Goal: Entertainment & Leisure: Consume media (video, audio)

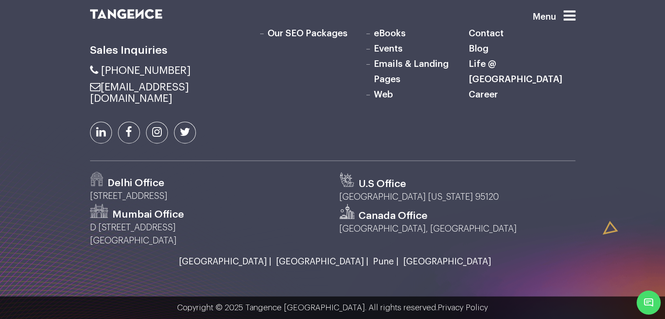
click at [545, 87] on h6 "Life @ [GEOGRAPHIC_DATA]" at bounding box center [522, 72] width 106 height 31
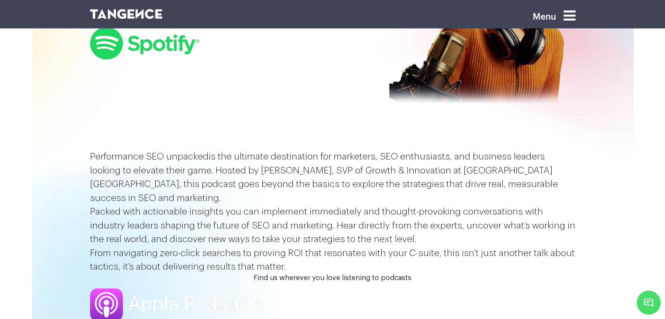
scroll to position [175, 0]
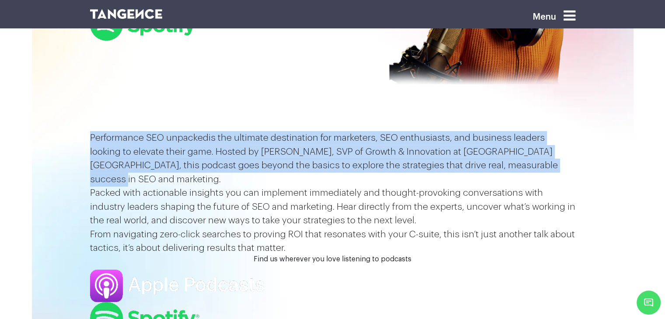
drag, startPoint x: 154, startPoint y: 246, endPoint x: 74, endPoint y: 154, distance: 120.9
click at [74, 154] on section "Performance SEO unpacked is the ultimate destination for marketers, SEO enthusi…" at bounding box center [332, 193] width 665 height 124
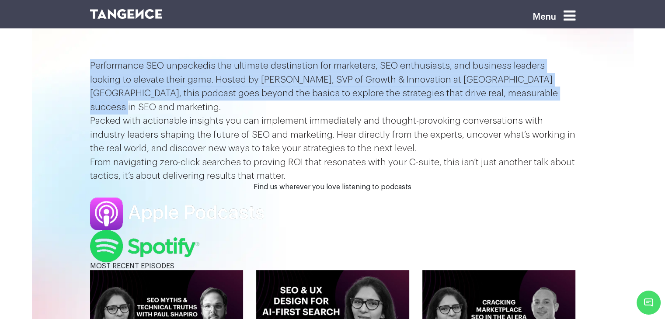
scroll to position [262, 0]
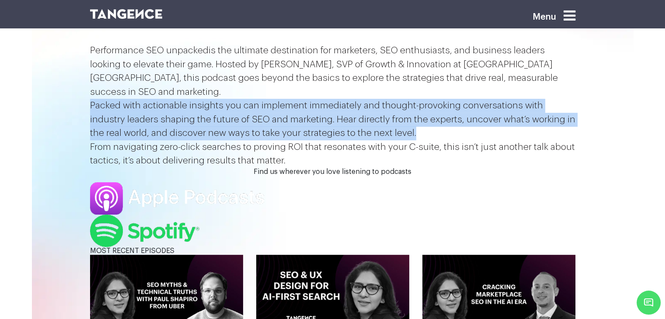
drag, startPoint x: 92, startPoint y: 198, endPoint x: 464, endPoint y: 268, distance: 378.3
click at [464, 140] on p "Packed with actionable insights you can implement immediately and thought-provo…" at bounding box center [333, 120] width 486 height 42
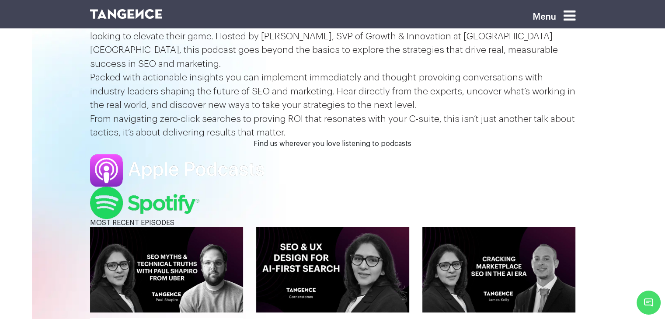
scroll to position [306, 0]
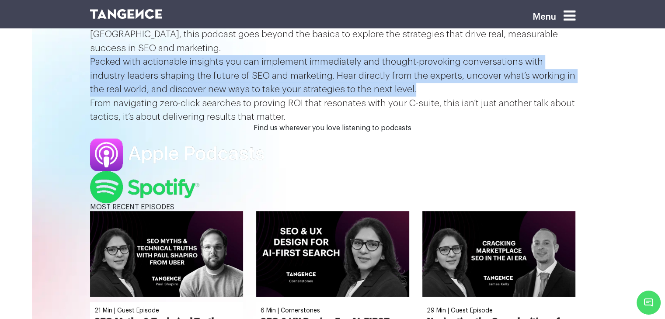
drag, startPoint x: 91, startPoint y: 150, endPoint x: 486, endPoint y: 223, distance: 402.6
click at [486, 97] on p "Packed with actionable insights you can implement immediately and thought-provo…" at bounding box center [333, 76] width 486 height 42
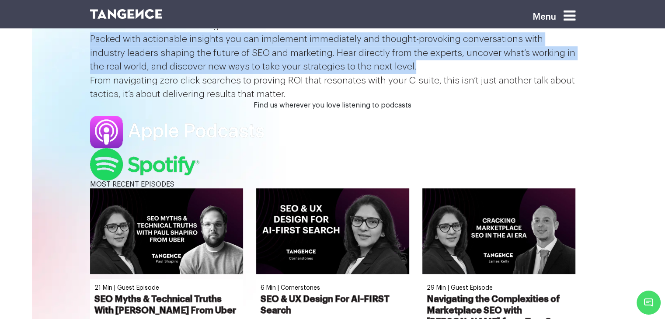
scroll to position [350, 0]
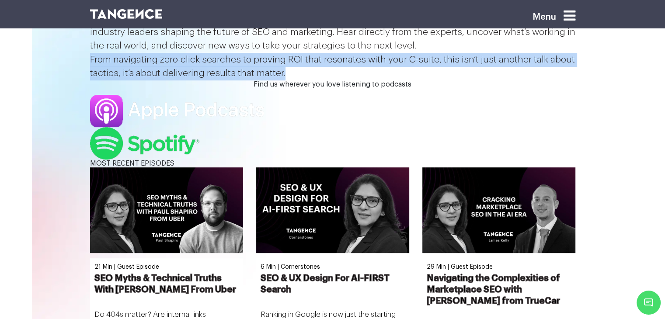
drag, startPoint x: 549, startPoint y: 237, endPoint x: 91, endPoint y: 205, distance: 459.1
click at [91, 80] on p "From navigating zero-click searches to proving ROI that resonates with your C-s…" at bounding box center [333, 67] width 486 height 28
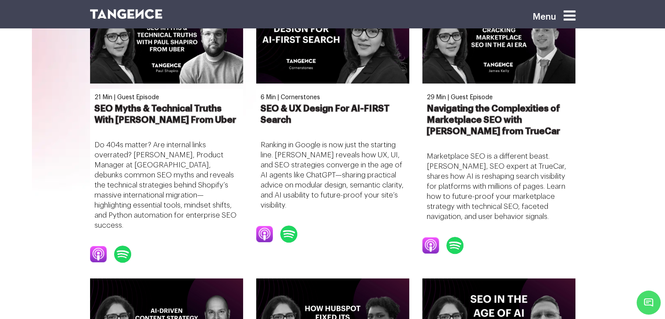
scroll to position [525, 0]
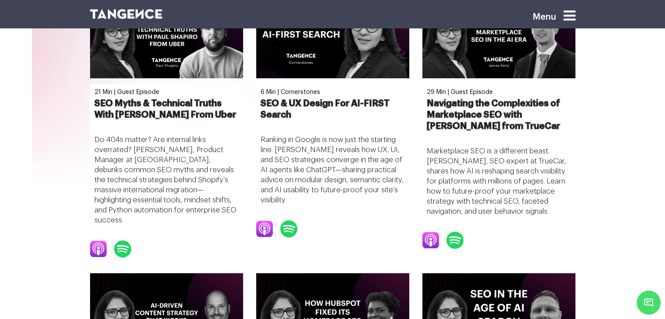
drag, startPoint x: 474, startPoint y: 167, endPoint x: 188, endPoint y: 172, distance: 286.6
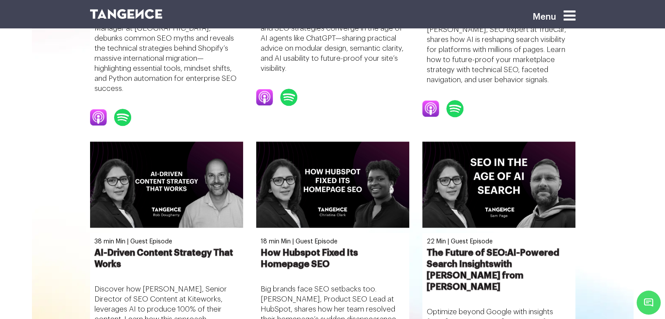
scroll to position [787, 0]
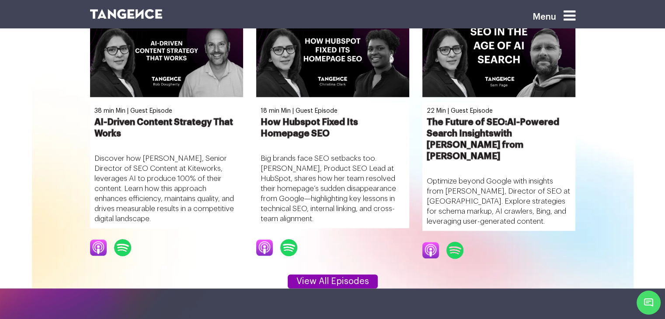
drag, startPoint x: 126, startPoint y: 261, endPoint x: 87, endPoint y: 207, distance: 66.3
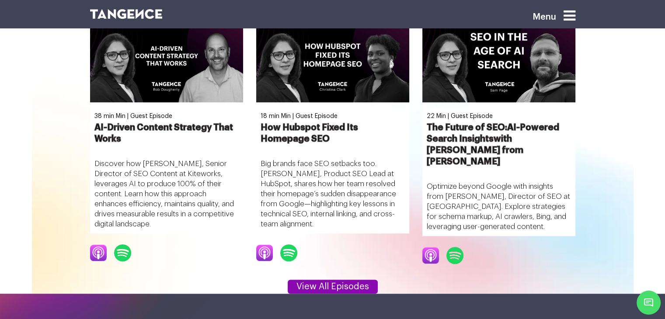
scroll to position [787, 0]
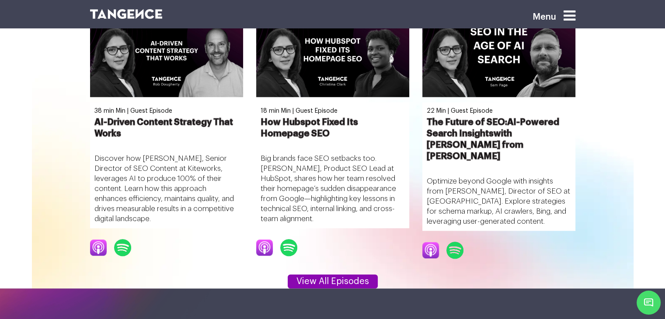
drag, startPoint x: 232, startPoint y: 199, endPoint x: 169, endPoint y: 171, distance: 69.1
drag, startPoint x: 218, startPoint y: 195, endPoint x: 154, endPoint y: 164, distance: 71.2
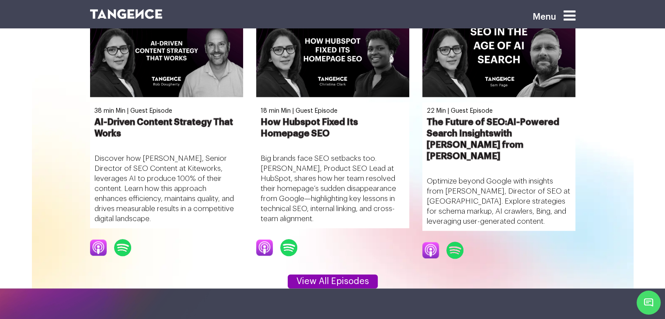
drag, startPoint x: 86, startPoint y: 165, endPoint x: 221, endPoint y: 185, distance: 137.2
drag, startPoint x: 310, startPoint y: 191, endPoint x: 274, endPoint y: 170, distance: 41.6
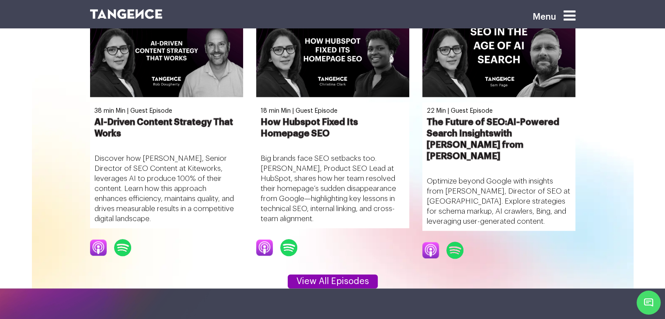
drag, startPoint x: 258, startPoint y: 193, endPoint x: 260, endPoint y: 172, distance: 21.1
drag, startPoint x: 483, startPoint y: 207, endPoint x: 422, endPoint y: 217, distance: 62.1
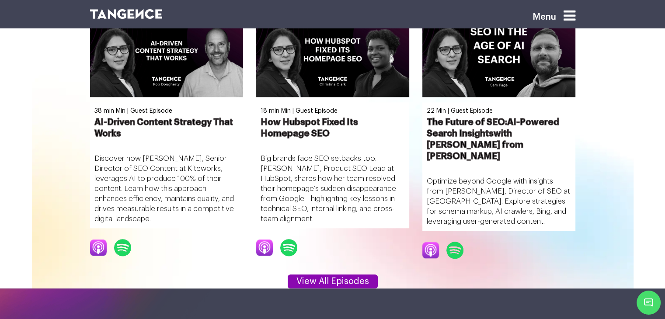
drag, startPoint x: 423, startPoint y: 207, endPoint x: 426, endPoint y: 173, distance: 34.7
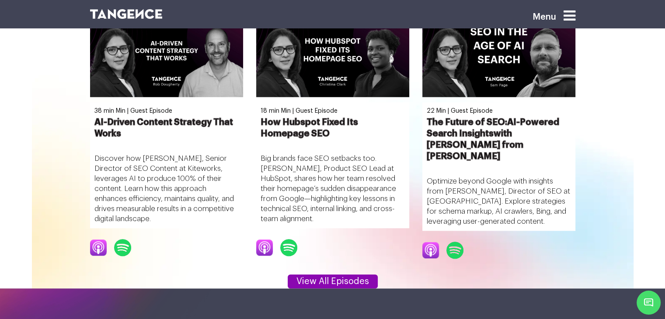
drag, startPoint x: 564, startPoint y: 265, endPoint x: 381, endPoint y: 238, distance: 184.8
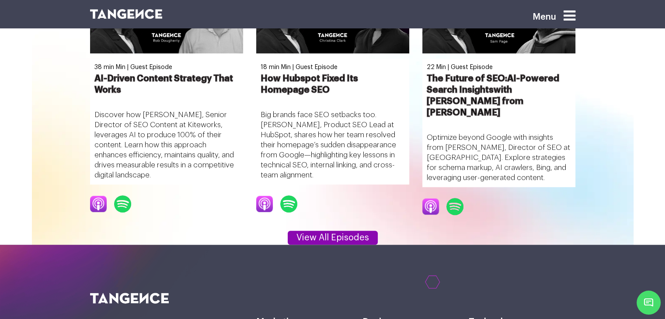
drag, startPoint x: 350, startPoint y: 210, endPoint x: 257, endPoint y: 162, distance: 103.9
drag, startPoint x: 564, startPoint y: 222, endPoint x: 428, endPoint y: 173, distance: 145.0
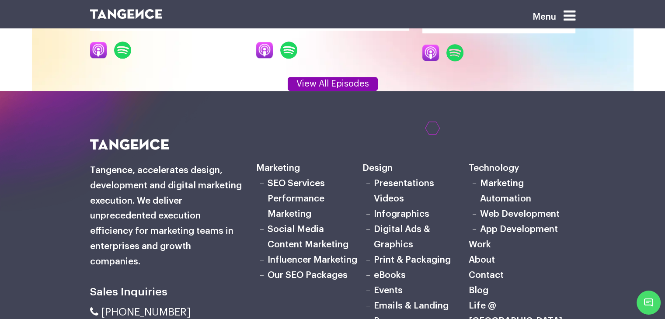
scroll to position [1006, 0]
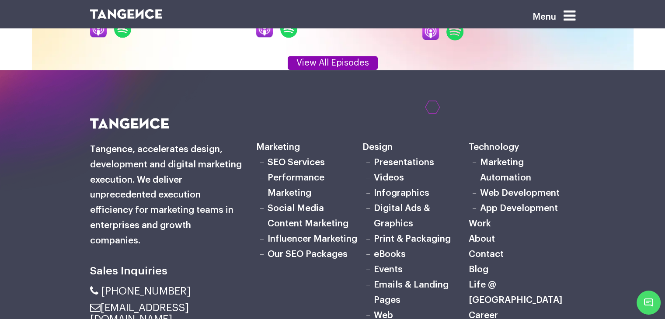
drag, startPoint x: 121, startPoint y: 233, endPoint x: 94, endPoint y: 213, distance: 33.1
drag, startPoint x: 89, startPoint y: 203, endPoint x: 130, endPoint y: 220, distance: 44.5
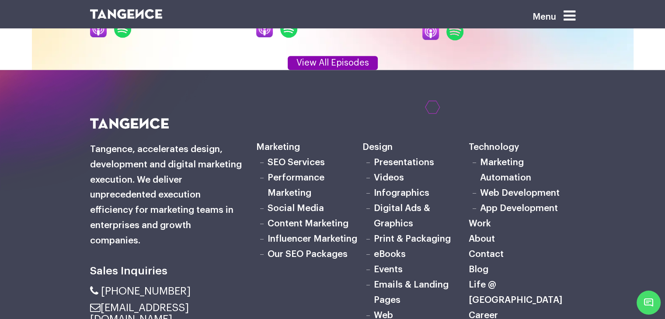
drag, startPoint x: 254, startPoint y: 205, endPoint x: 284, endPoint y: 217, distance: 32.3
drag, startPoint x: 421, startPoint y: 205, endPoint x: 480, endPoint y: 232, distance: 65.0
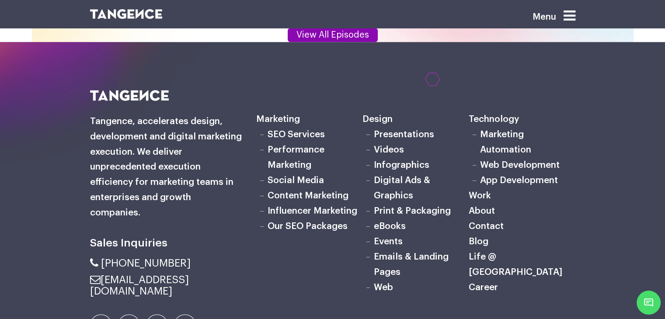
scroll to position [1050, 0]
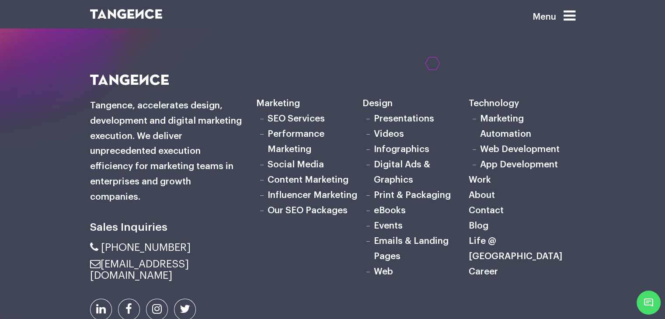
drag, startPoint x: 422, startPoint y: 211, endPoint x: 538, endPoint y: 238, distance: 119.8
drag, startPoint x: 397, startPoint y: 245, endPoint x: 259, endPoint y: 203, distance: 144.6
drag, startPoint x: 157, startPoint y: 244, endPoint x: 94, endPoint y: 203, distance: 75.1
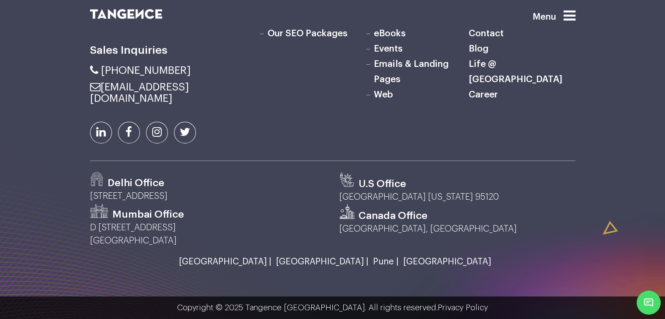
scroll to position [1312, 0]
drag, startPoint x: 245, startPoint y: 255, endPoint x: 90, endPoint y: 181, distance: 171.8
click at [90, 161] on div "Sales Inquiries" at bounding box center [167, 29] width 166 height 264
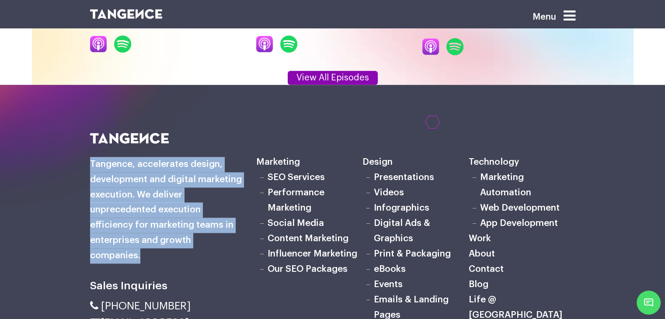
scroll to position [919, 0]
